Goal: Transaction & Acquisition: Purchase product/service

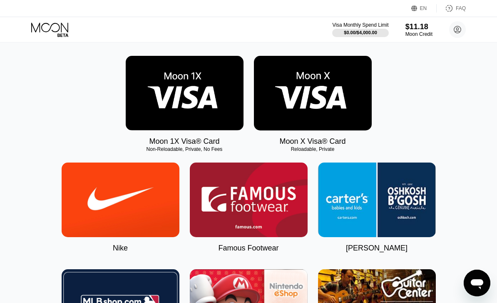
scroll to position [122, 0]
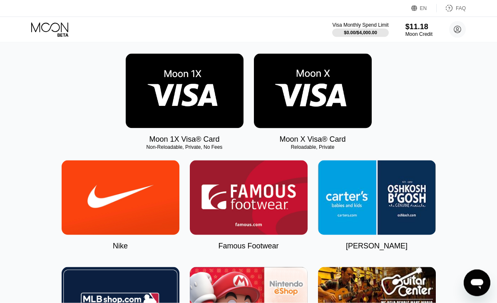
click at [343, 117] on img at bounding box center [313, 91] width 118 height 75
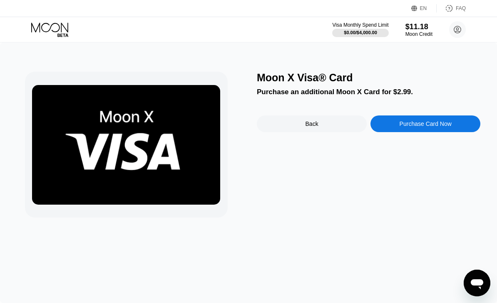
click at [433, 127] on div "Purchase Card Now" at bounding box center [426, 123] width 52 height 7
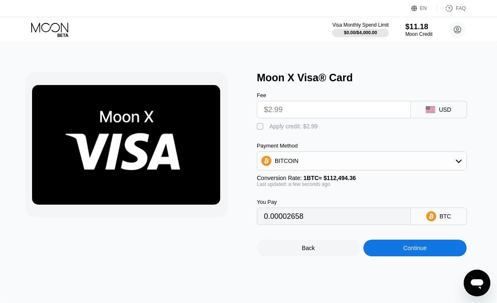
click at [263, 130] on div "" at bounding box center [261, 126] width 8 height 8
type input "0"
click at [437, 249] on div "Continue" at bounding box center [414, 247] width 103 height 17
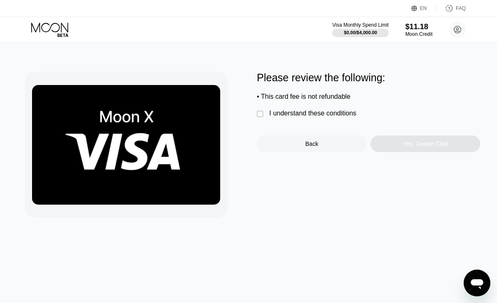
click at [261, 113] on div "" at bounding box center [261, 114] width 8 height 8
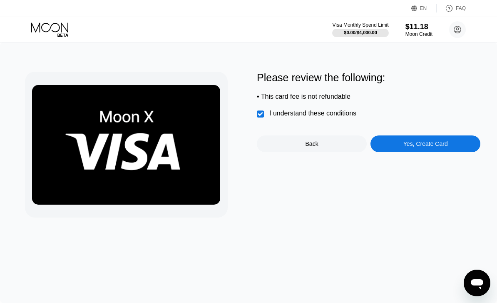
click at [426, 142] on div "Yes, Create Card" at bounding box center [425, 143] width 45 height 7
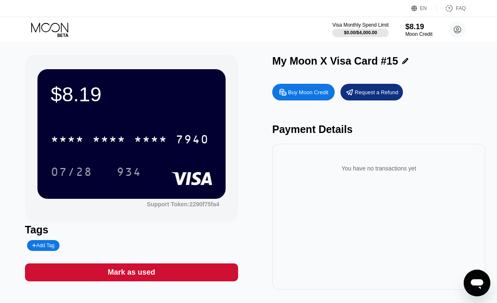
click at [75, 135] on div "* * * *" at bounding box center [67, 140] width 33 height 13
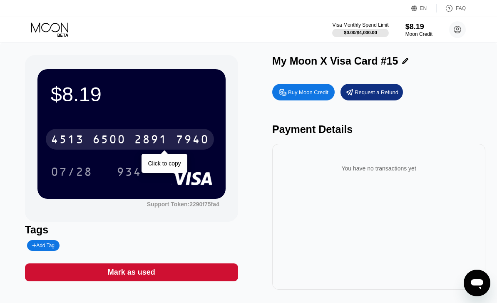
click at [51, 36] on icon at bounding box center [50, 29] width 39 height 15
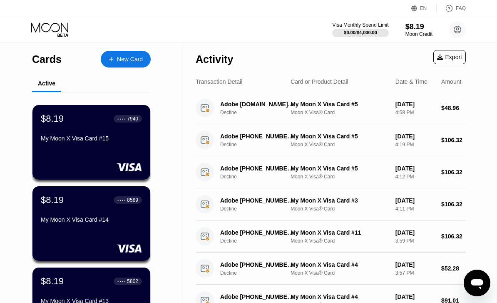
click at [124, 144] on div "My Moon X Visa Card #15" at bounding box center [91, 140] width 101 height 10
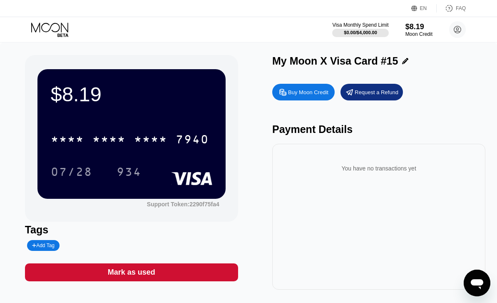
click at [150, 143] on div "* * * *" at bounding box center [150, 140] width 33 height 13
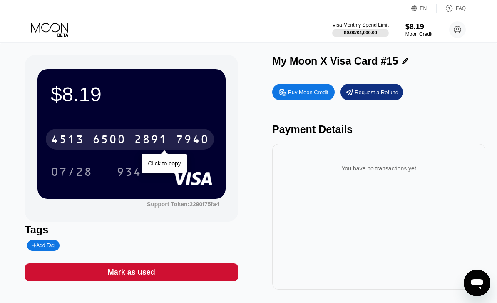
click at [240, 183] on div "$8.19 [CREDIT_CARD_NUMBER] Click to copy 07/28 934 Support Token: 2290f75fa4 Ta…" at bounding box center [248, 172] width 447 height 234
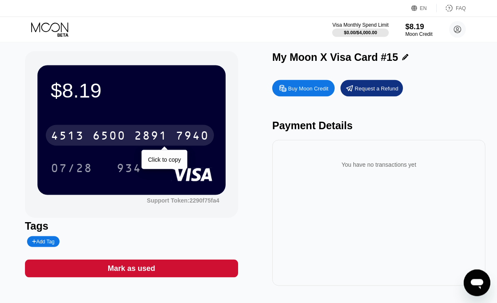
scroll to position [5, 0]
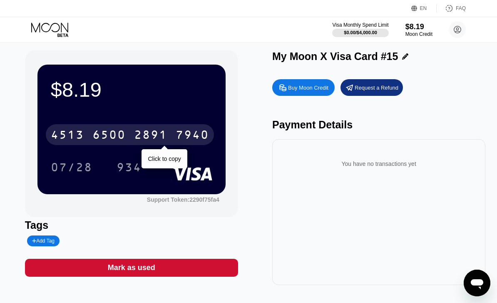
click at [60, 33] on icon at bounding box center [50, 29] width 39 height 15
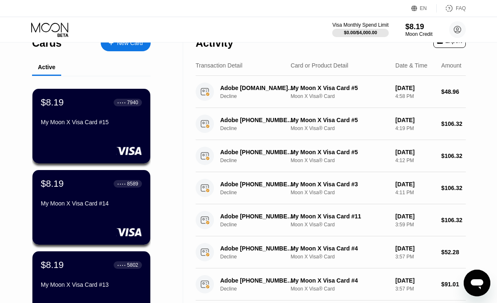
scroll to position [17, 0]
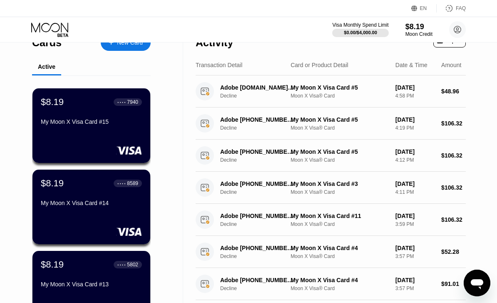
click at [121, 287] on div "My Moon X Visa Card #13" at bounding box center [91, 284] width 101 height 7
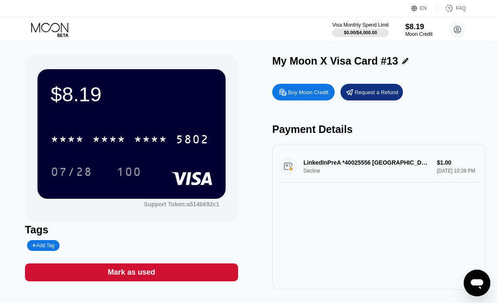
click at [192, 139] on div "5802" at bounding box center [192, 140] width 33 height 13
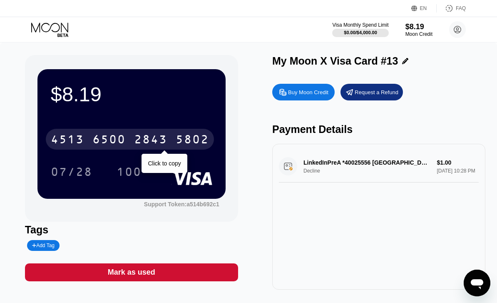
click at [63, 19] on div "Visa Monthly Spend Limit $0.00 / $4,000.00 $8.19 Moon Credit [EMAIL_ADDRESS][DO…" at bounding box center [248, 29] width 497 height 25
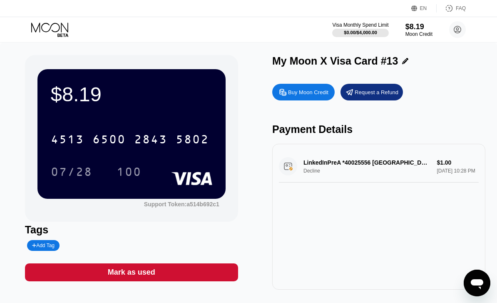
click at [60, 33] on icon at bounding box center [50, 29] width 39 height 15
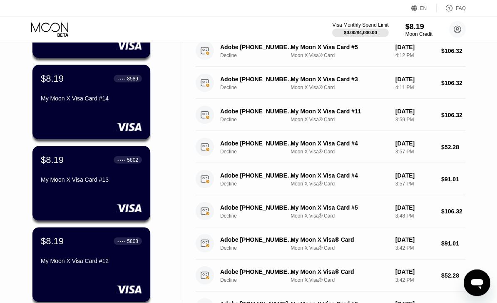
scroll to position [182, 0]
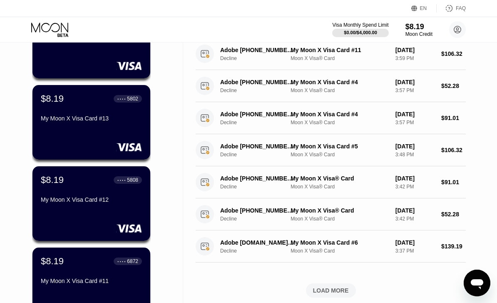
click at [130, 199] on div "My Moon X Visa Card #12" at bounding box center [91, 199] width 101 height 7
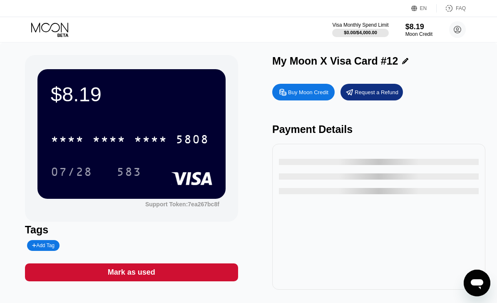
click at [146, 148] on div "* * * * * * * * * * * * 5808" at bounding box center [130, 139] width 168 height 21
